Goal: Task Accomplishment & Management: Manage account settings

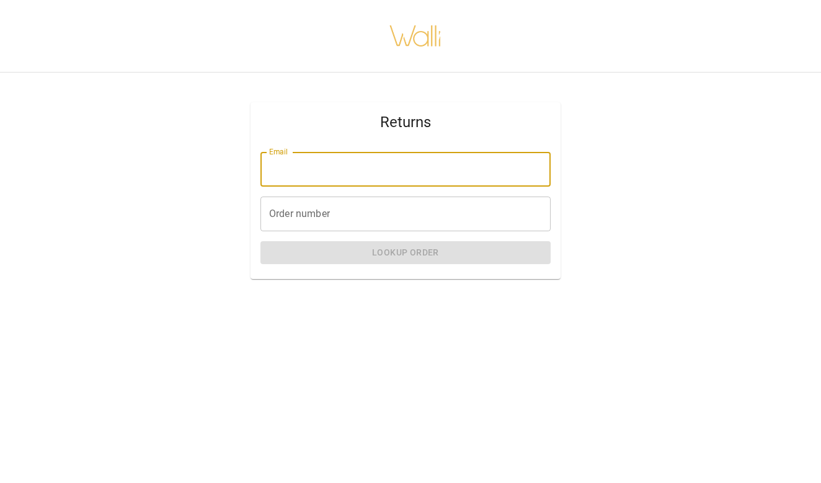
click at [396, 172] on input "Email" at bounding box center [405, 169] width 290 height 35
type input "**********"
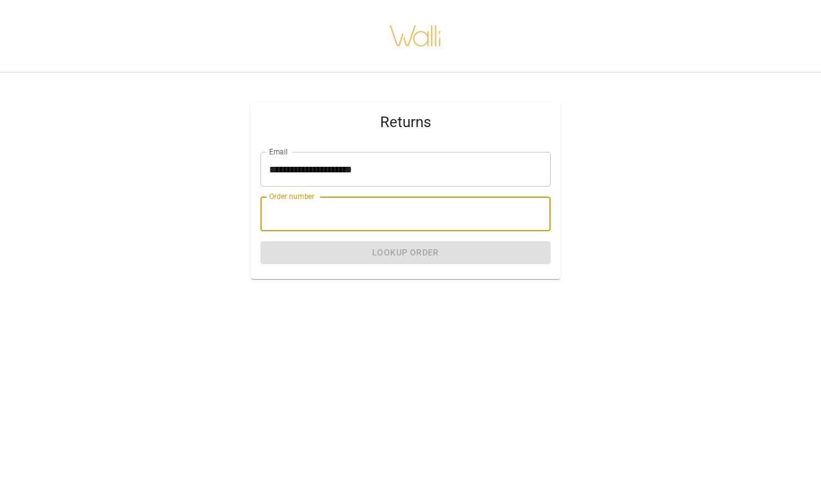
click at [295, 220] on input "Order number" at bounding box center [405, 214] width 290 height 35
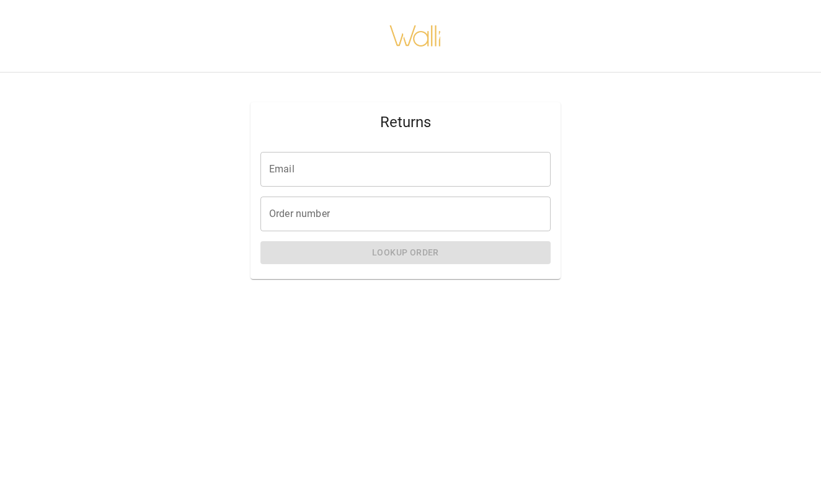
click at [444, 164] on input "Email" at bounding box center [405, 169] width 290 height 35
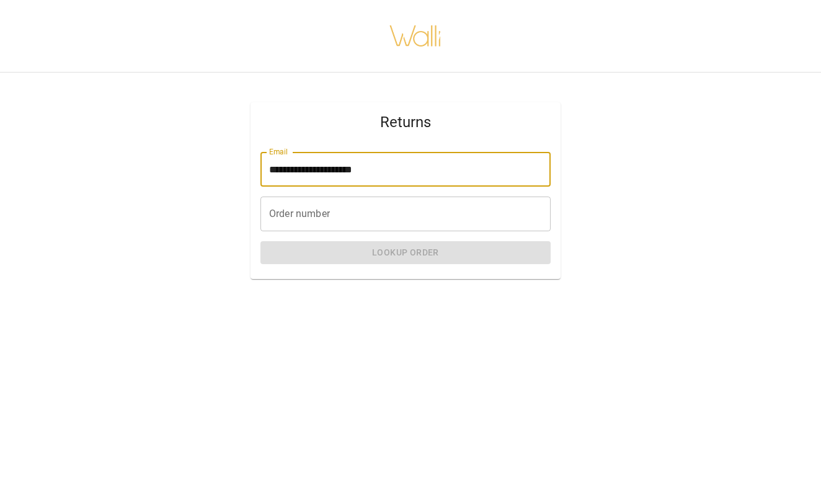
type input "**********"
click at [442, 204] on input "Order number" at bounding box center [405, 214] width 290 height 35
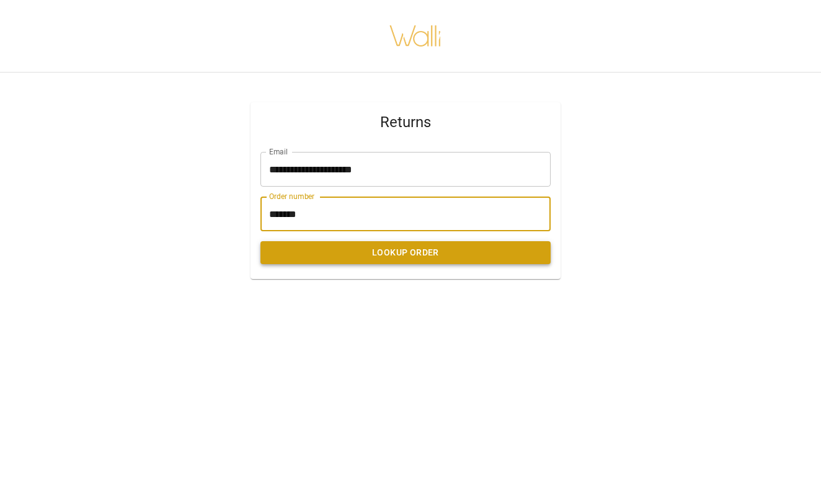
type input "*******"
click at [337, 254] on button "Lookup Order" at bounding box center [405, 252] width 290 height 23
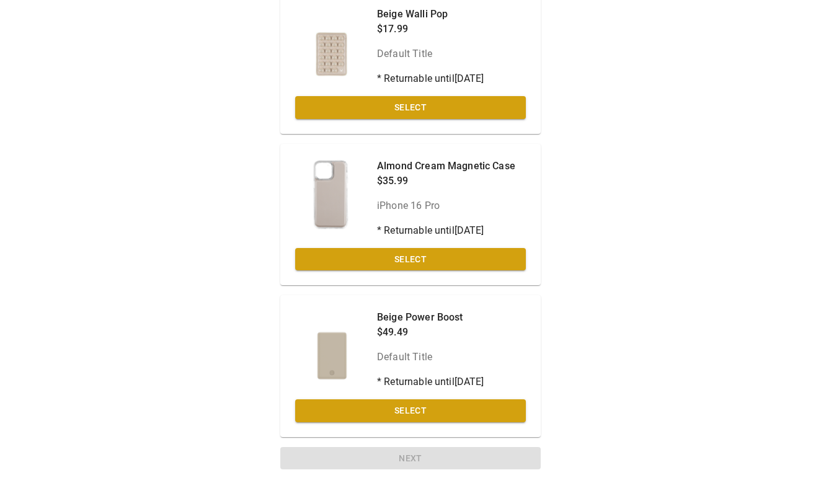
scroll to position [285, 0]
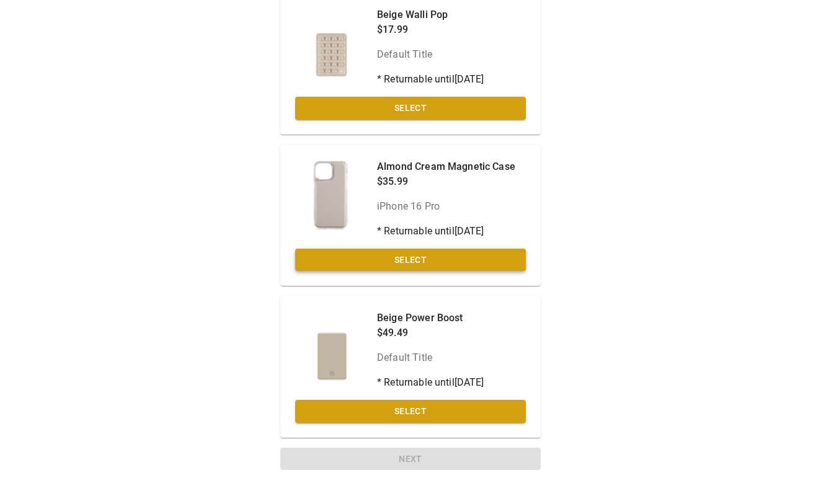
click at [433, 254] on button "Select" at bounding box center [410, 260] width 231 height 23
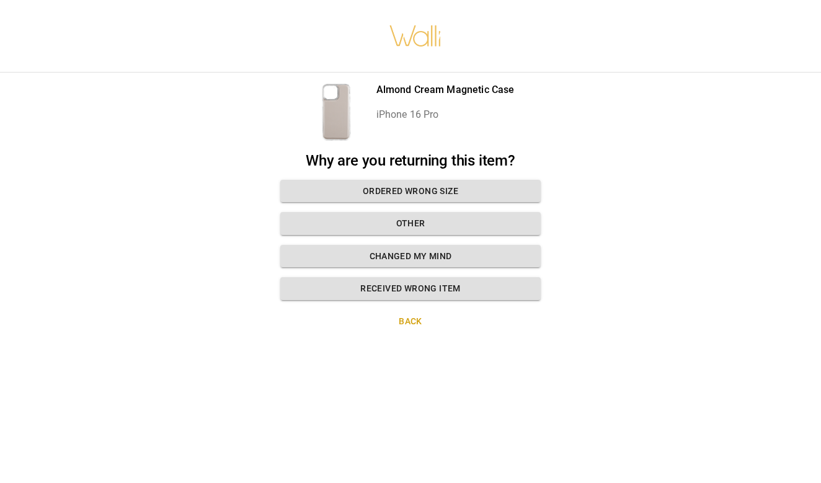
scroll to position [0, 0]
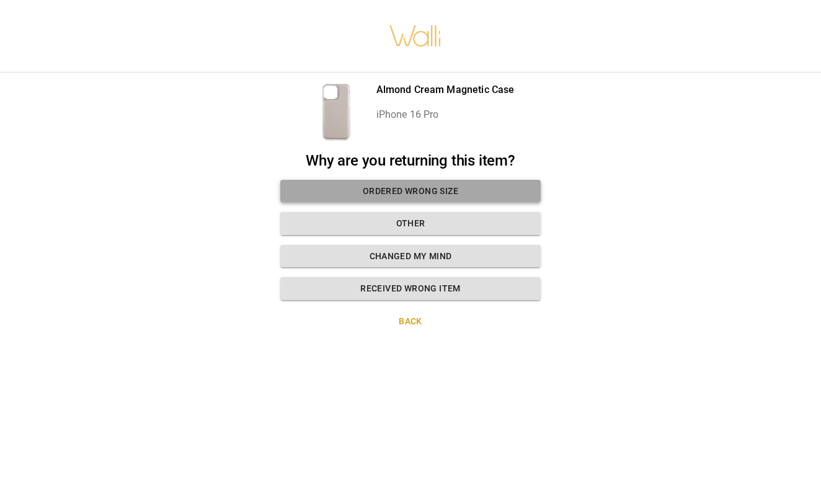
click at [439, 188] on button "Ordered wrong size" at bounding box center [410, 191] width 260 height 23
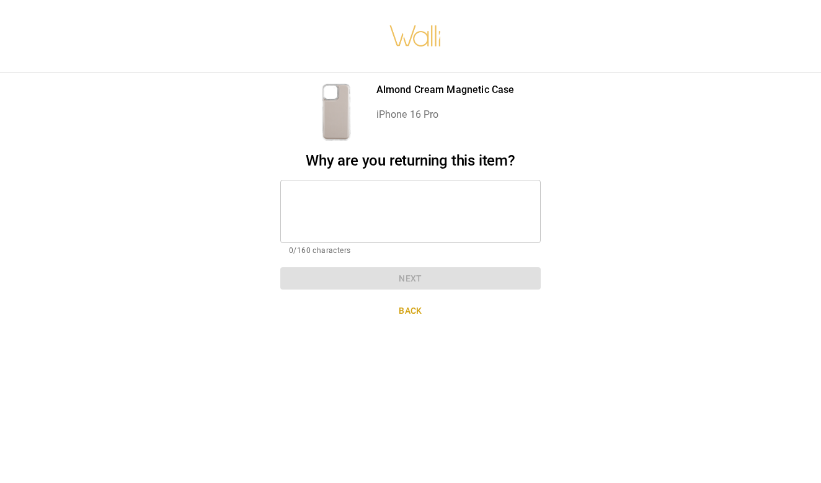
click at [423, 199] on textarea at bounding box center [410, 211] width 243 height 43
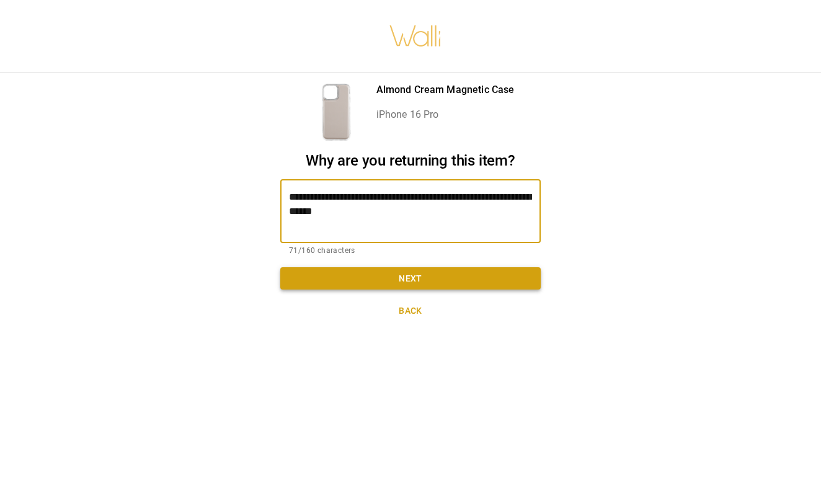
type textarea "**********"
click at [354, 278] on button "Next" at bounding box center [410, 278] width 260 height 23
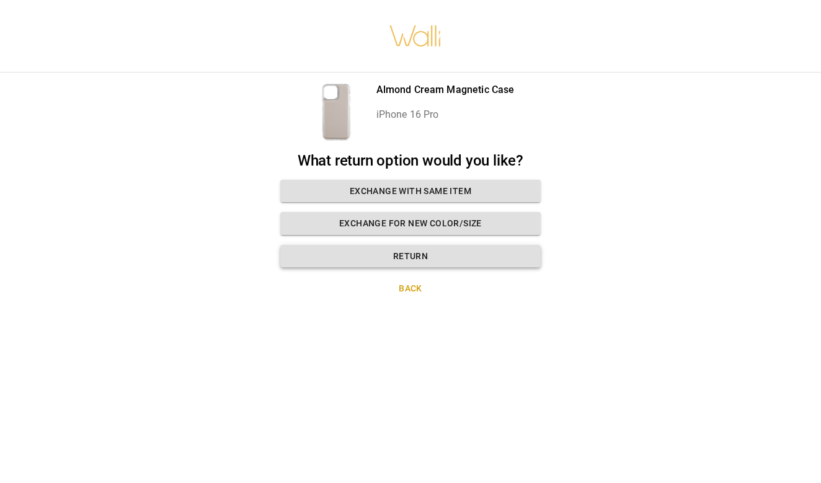
click at [383, 253] on button "Return" at bounding box center [410, 256] width 260 height 23
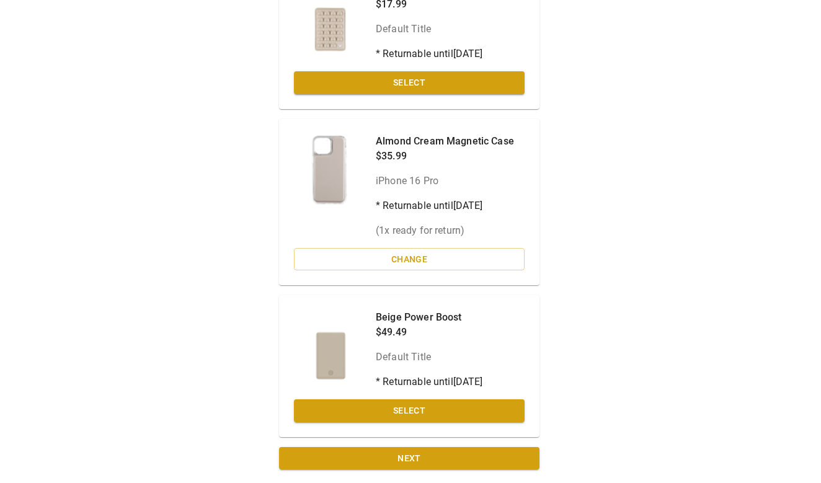
scroll to position [310, 1]
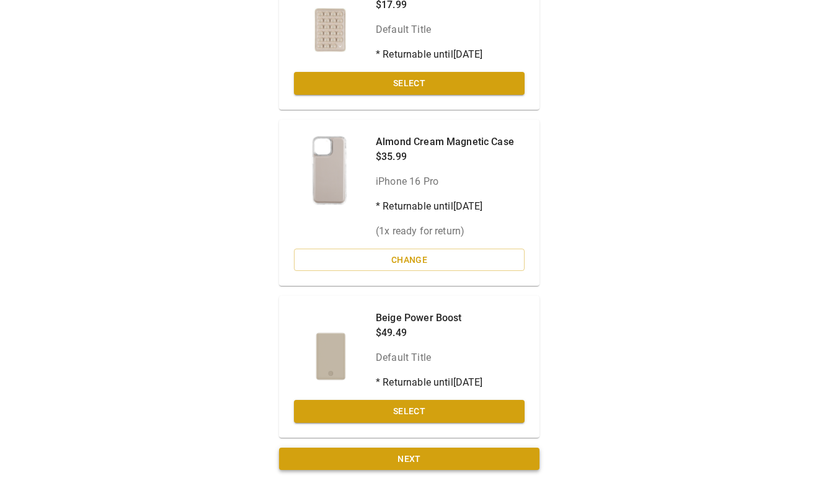
click at [446, 452] on button "Next" at bounding box center [409, 459] width 260 height 23
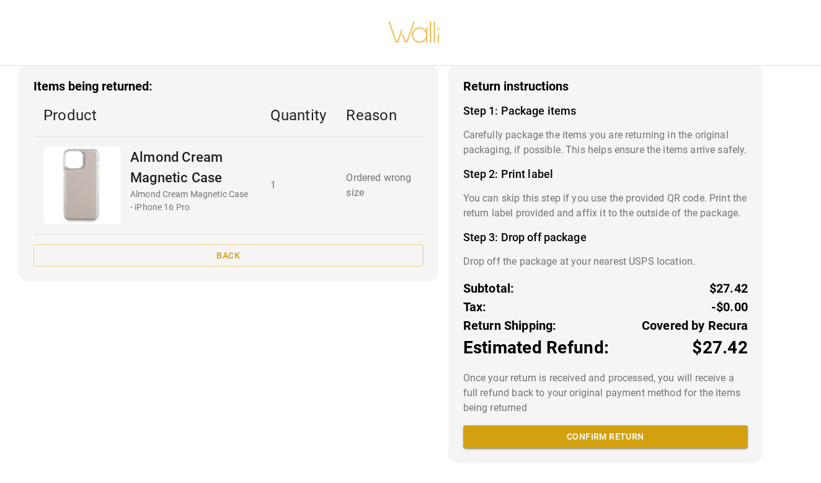
scroll to position [75, 0]
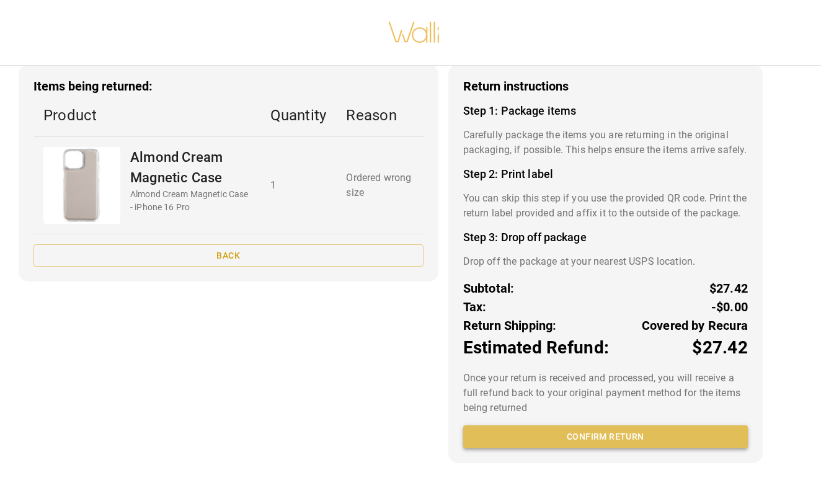
click at [590, 434] on button "Confirm return" at bounding box center [605, 436] width 285 height 23
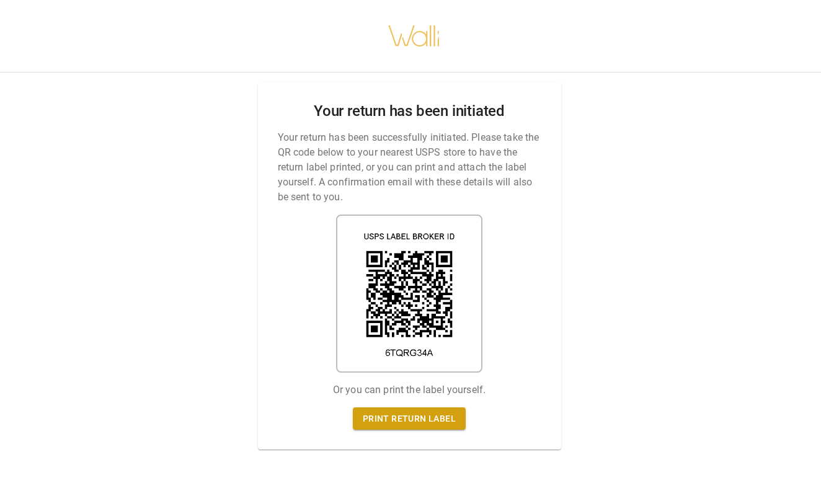
scroll to position [0, 1]
